Goal: Task Accomplishment & Management: Manage account settings

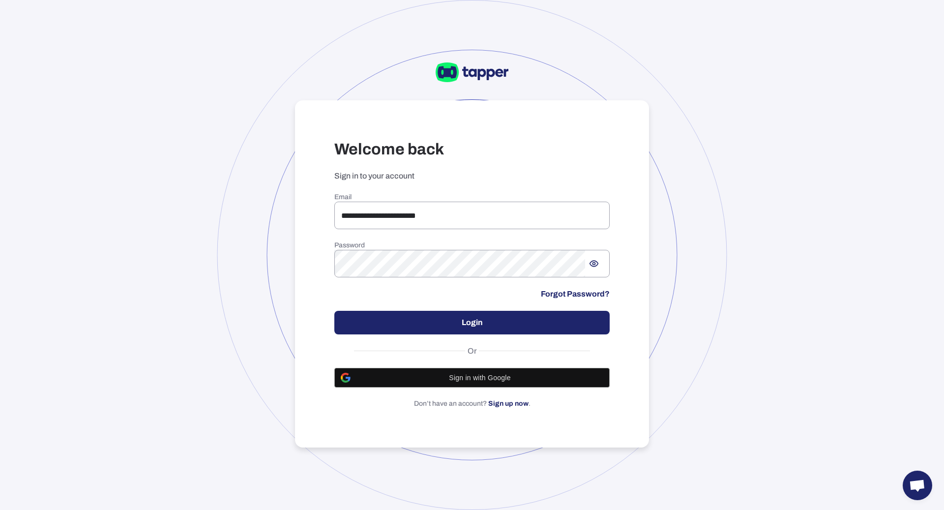
click at [404, 190] on div "**********" at bounding box center [472, 273] width 354 height 347
click at [410, 224] on input "**********" at bounding box center [471, 216] width 275 height 28
type input "**********"
click at [546, 299] on div "**********" at bounding box center [471, 300] width 275 height 215
click at [543, 319] on button "Login" at bounding box center [471, 323] width 275 height 24
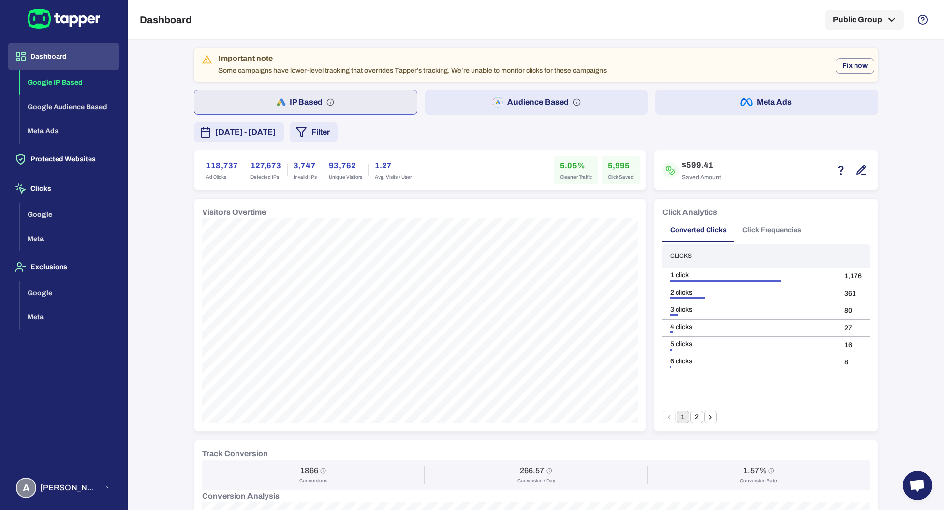
click at [721, 98] on button "Meta Ads" at bounding box center [766, 102] width 223 height 25
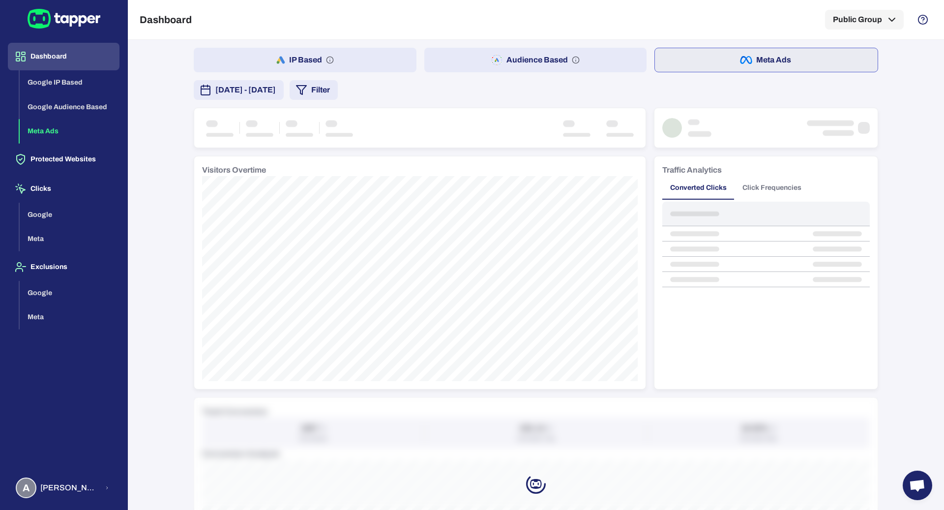
click at [307, 90] on icon "button" at bounding box center [301, 90] width 12 height 12
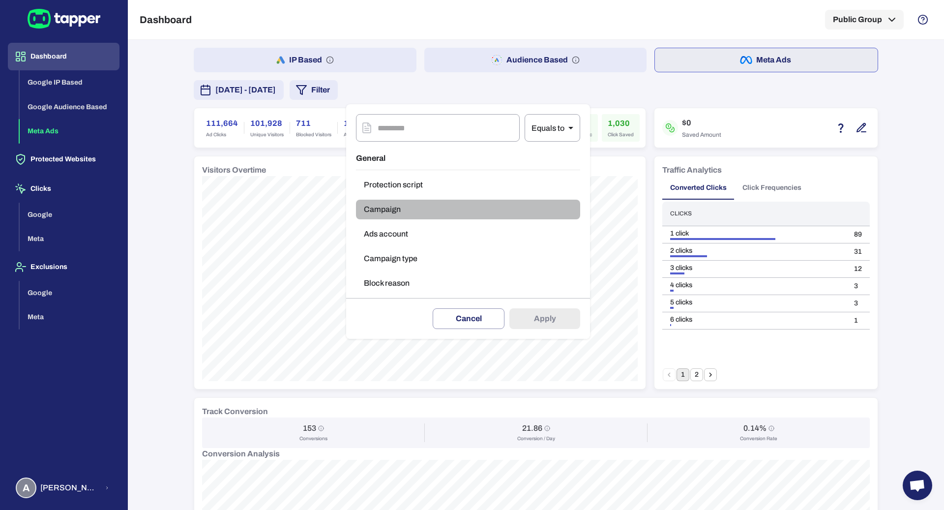
click at [412, 211] on button "Campaign" at bounding box center [468, 210] width 224 height 20
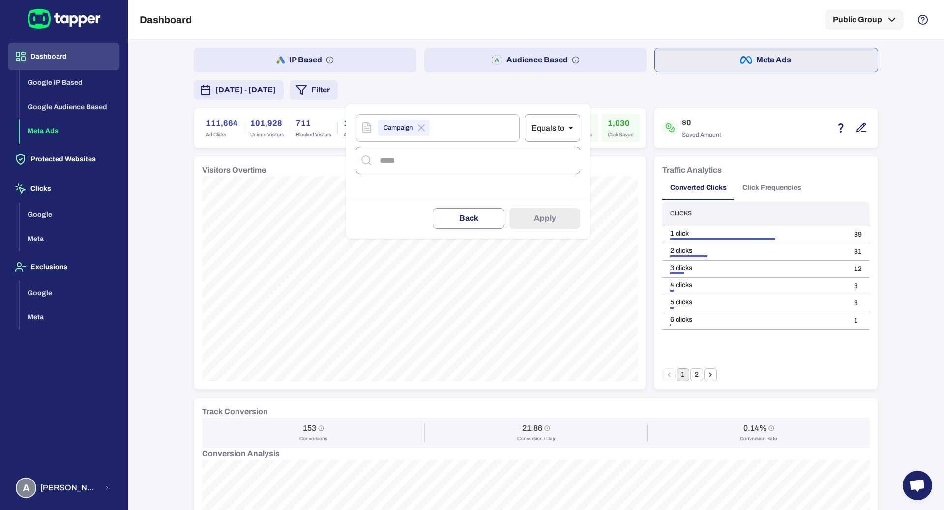
click at [422, 169] on div "​" at bounding box center [468, 160] width 224 height 28
click at [420, 166] on input "text" at bounding box center [476, 160] width 199 height 19
click at [454, 208] on button "Back" at bounding box center [469, 218] width 72 height 21
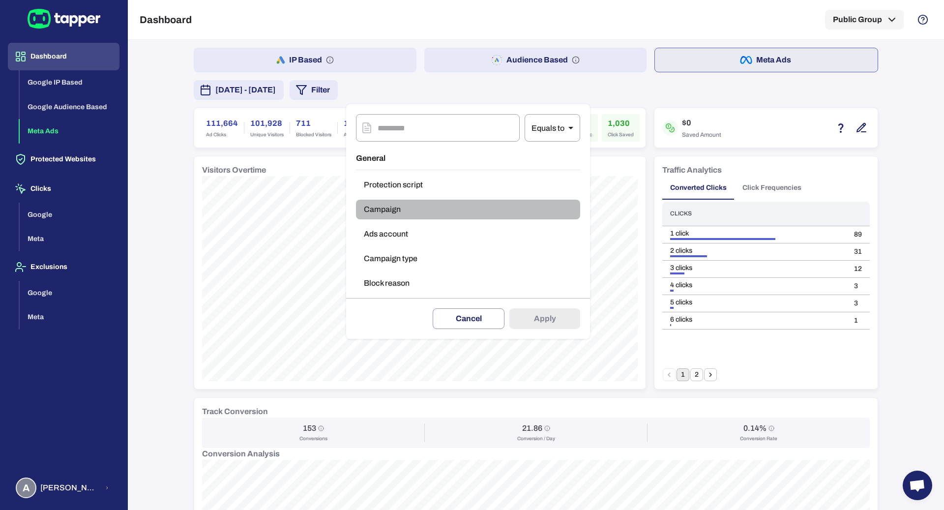
click at [414, 206] on button "Campaign" at bounding box center [468, 210] width 224 height 20
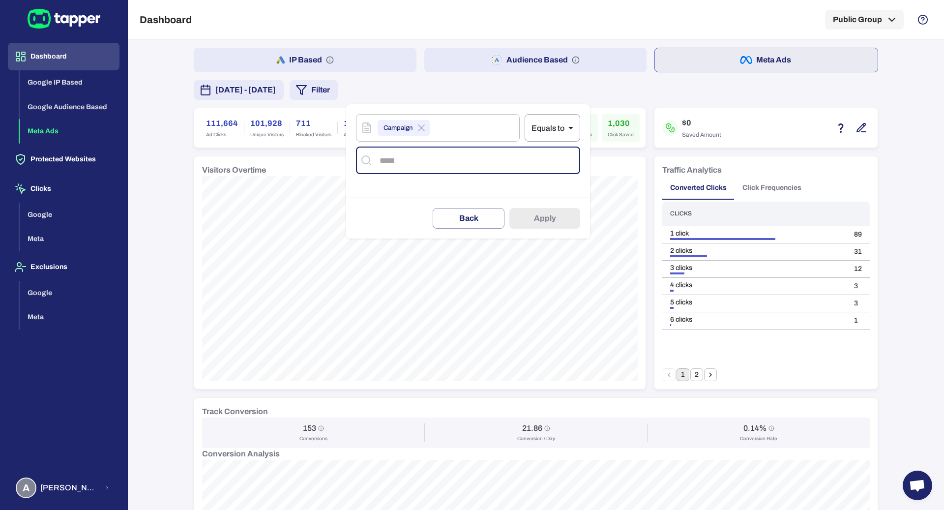
click at [391, 162] on input "text" at bounding box center [476, 160] width 199 height 19
click at [388, 166] on input "text" at bounding box center [476, 160] width 199 height 19
click at [334, 162] on div at bounding box center [472, 255] width 944 height 510
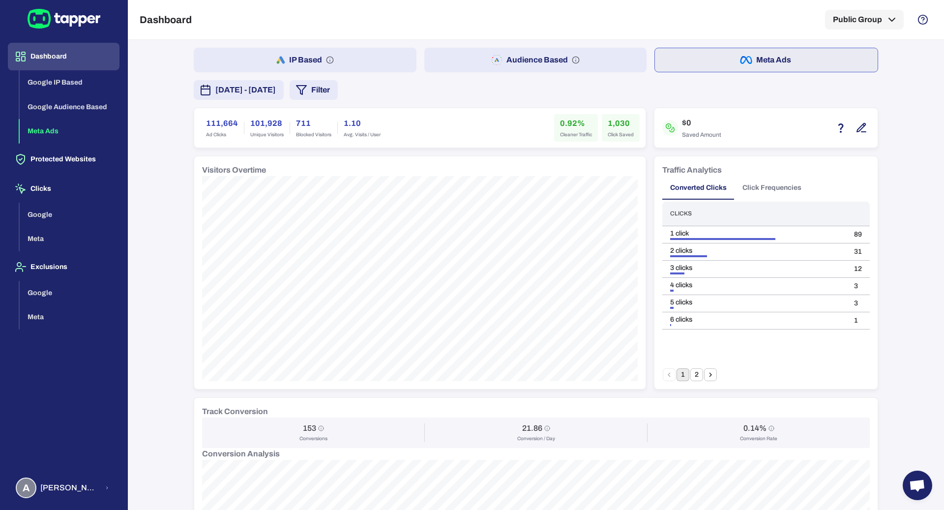
click at [326, 174] on div "Visitors Overtime" at bounding box center [420, 170] width 436 height 12
click at [76, 156] on button "Protected Websites" at bounding box center [64, 159] width 112 height 28
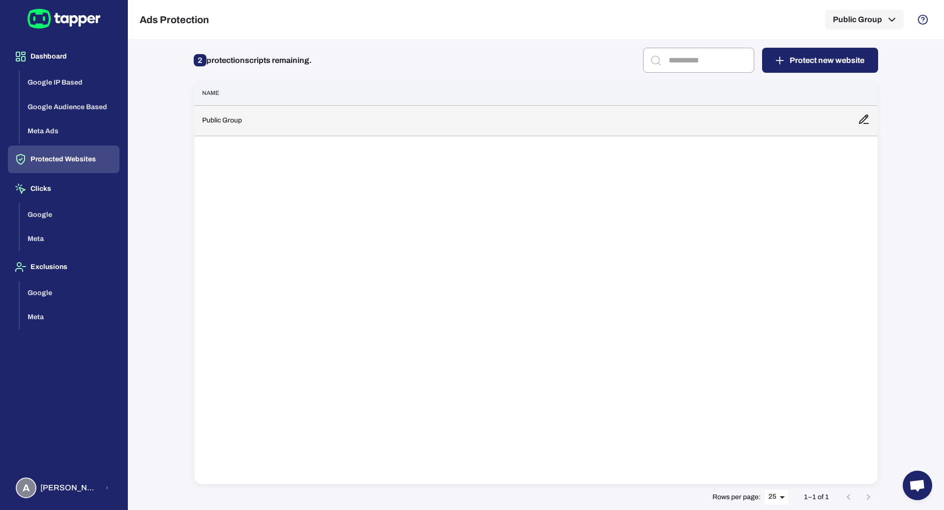
click at [384, 126] on td "Public Group" at bounding box center [522, 120] width 656 height 30
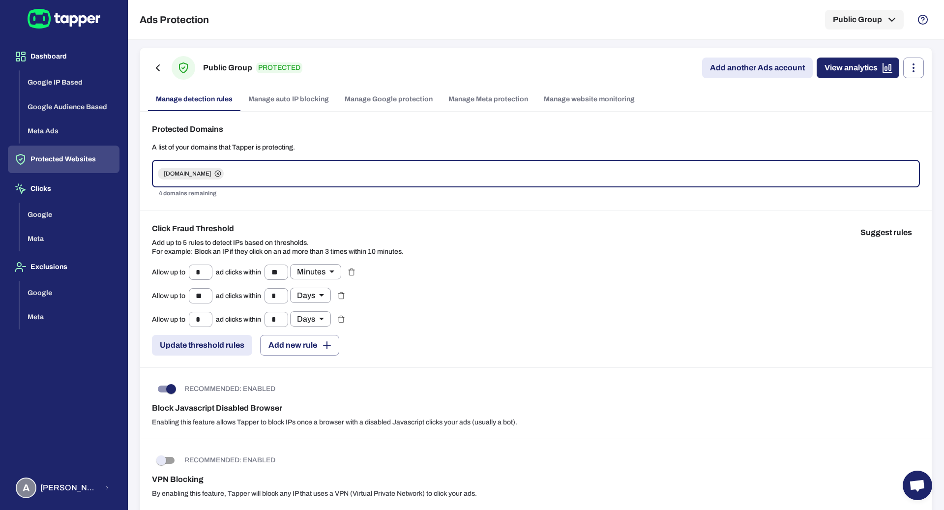
click at [488, 97] on link "Manage Meta protection" at bounding box center [487, 99] width 95 height 24
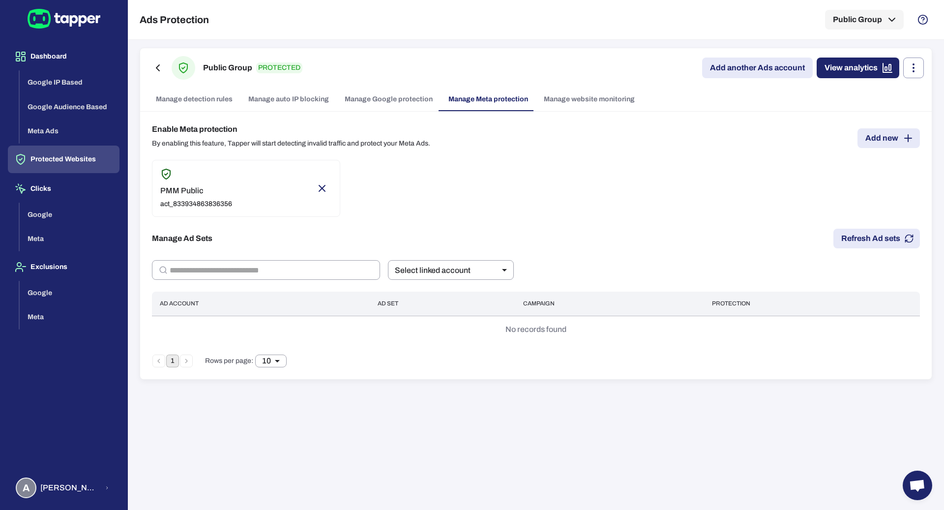
click at [381, 341] on div "No records found" at bounding box center [535, 330] width 767 height 26
click at [84, 123] on button "Meta Ads" at bounding box center [70, 131] width 100 height 25
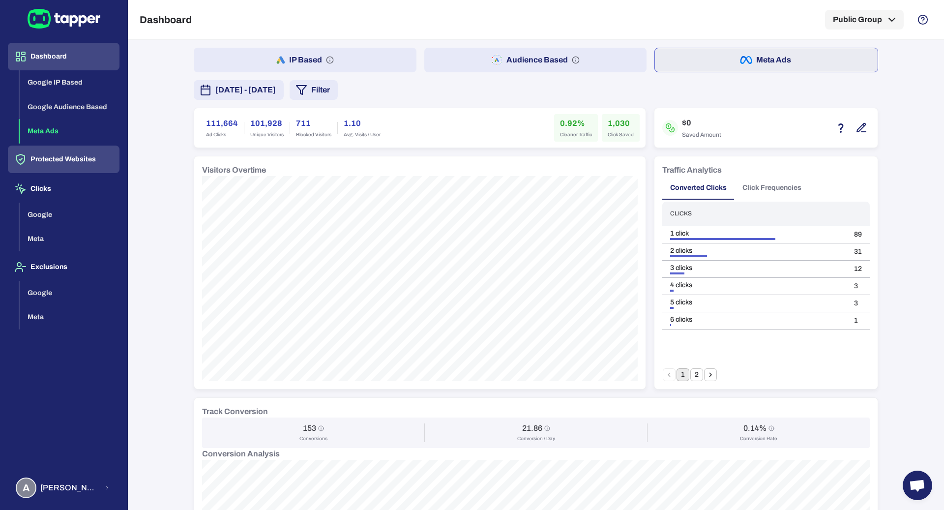
click at [91, 153] on button "Protected Websites" at bounding box center [64, 159] width 112 height 28
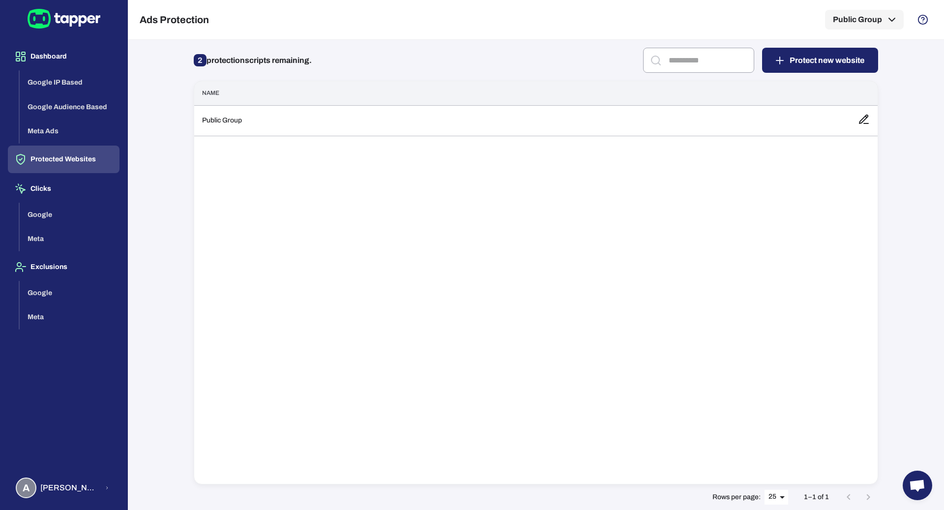
click at [471, 163] on div "Name Public Group" at bounding box center [536, 283] width 684 height 404
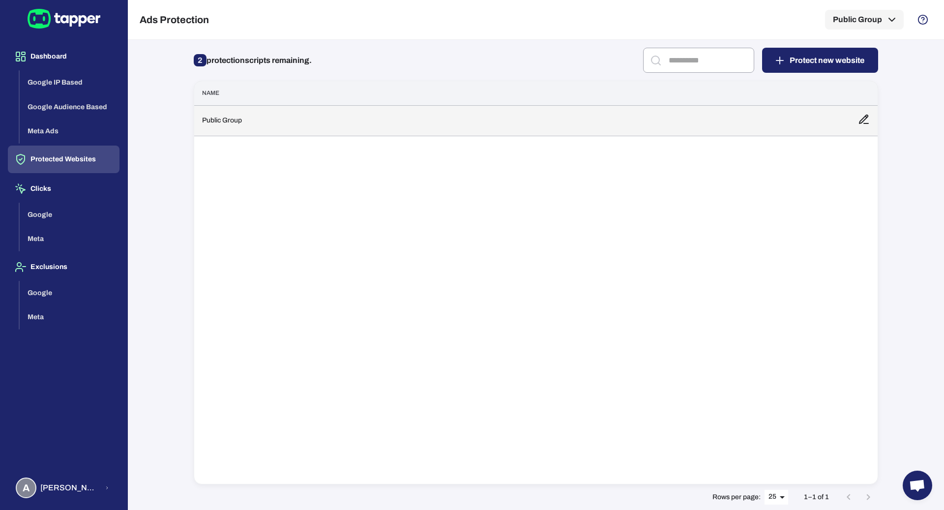
click at [468, 128] on td "Public Group" at bounding box center [522, 120] width 656 height 30
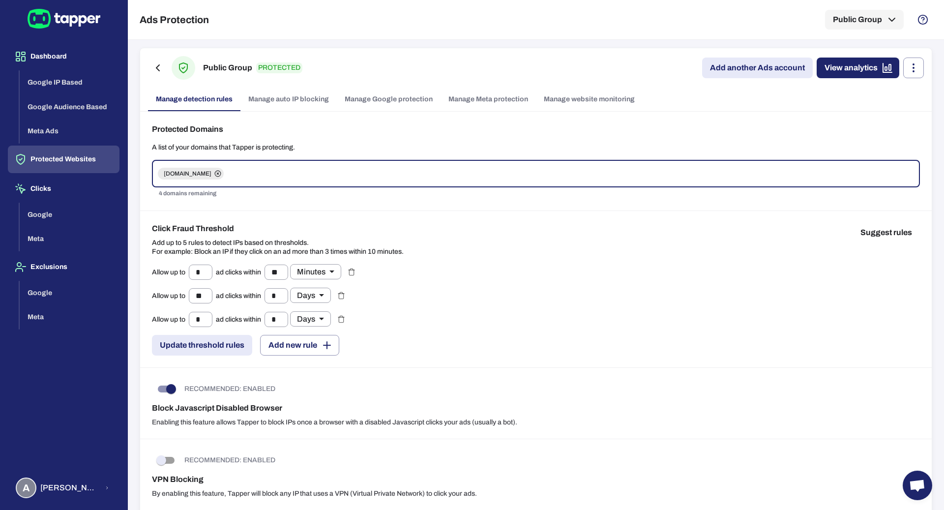
click at [412, 93] on link "Manage Google protection" at bounding box center [389, 99] width 104 height 24
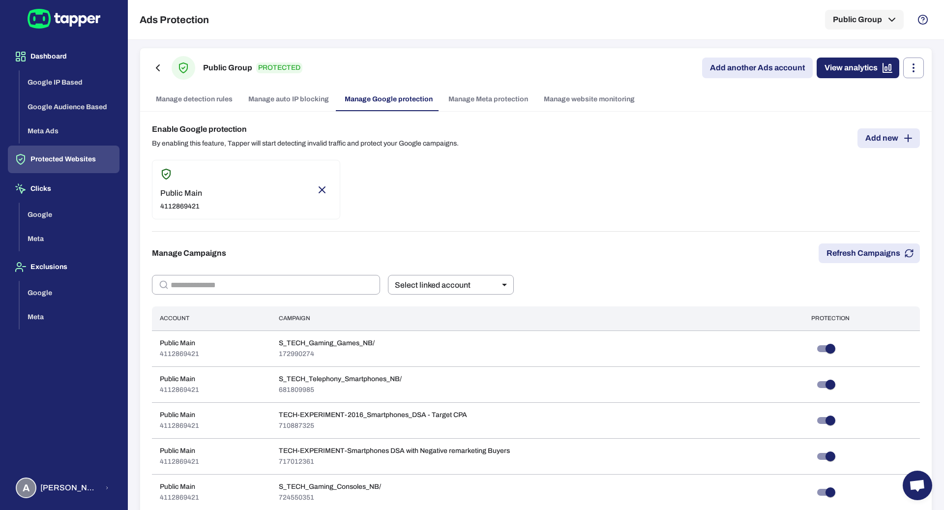
click at [591, 84] on div "Public Group PROTECTED Add another Ads account View analytics Manage detection …" at bounding box center [535, 79] width 791 height 63
click at [591, 94] on link "Manage website monitoring" at bounding box center [589, 99] width 107 height 24
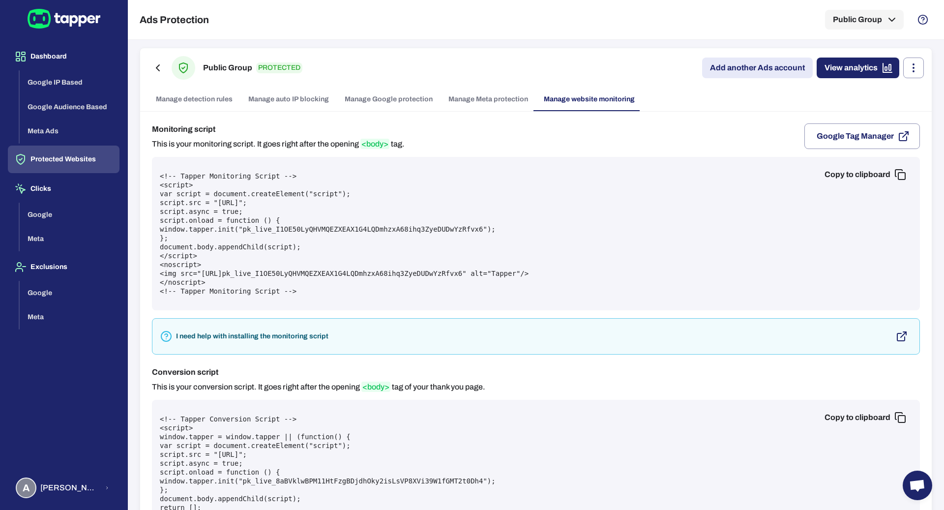
click at [501, 108] on link "Manage Meta protection" at bounding box center [487, 99] width 95 height 24
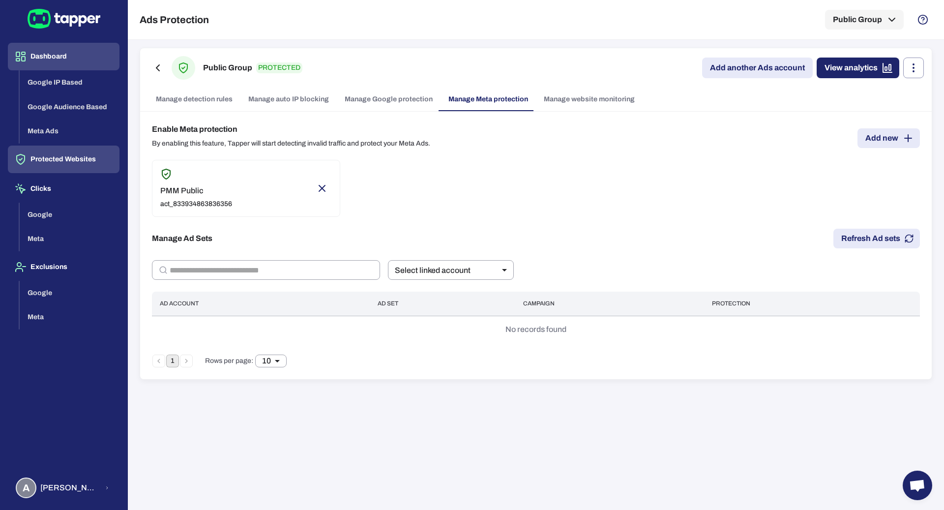
click at [81, 65] on button "Dashboard" at bounding box center [64, 57] width 112 height 28
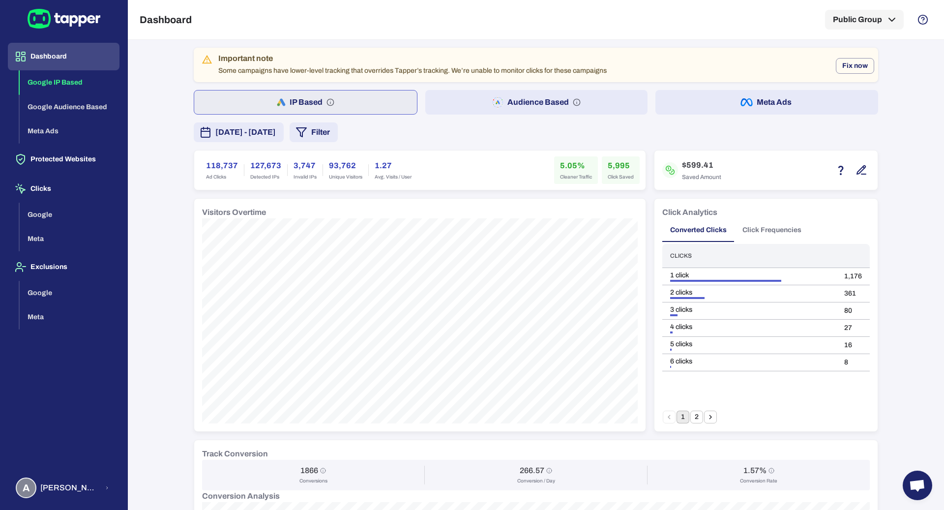
click at [715, 113] on button "Meta Ads" at bounding box center [766, 102] width 223 height 25
